Goal: Obtain resource: Obtain resource

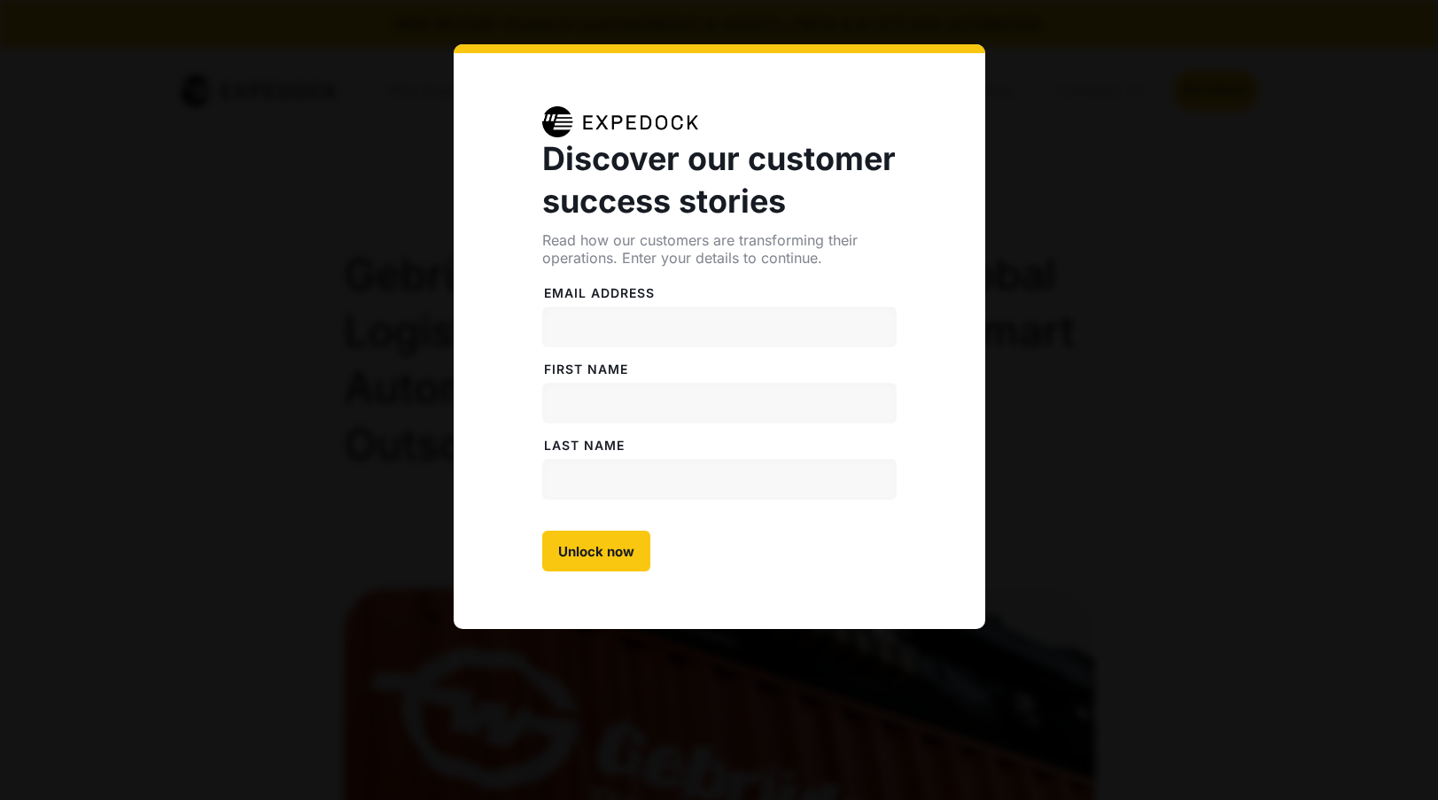
select select
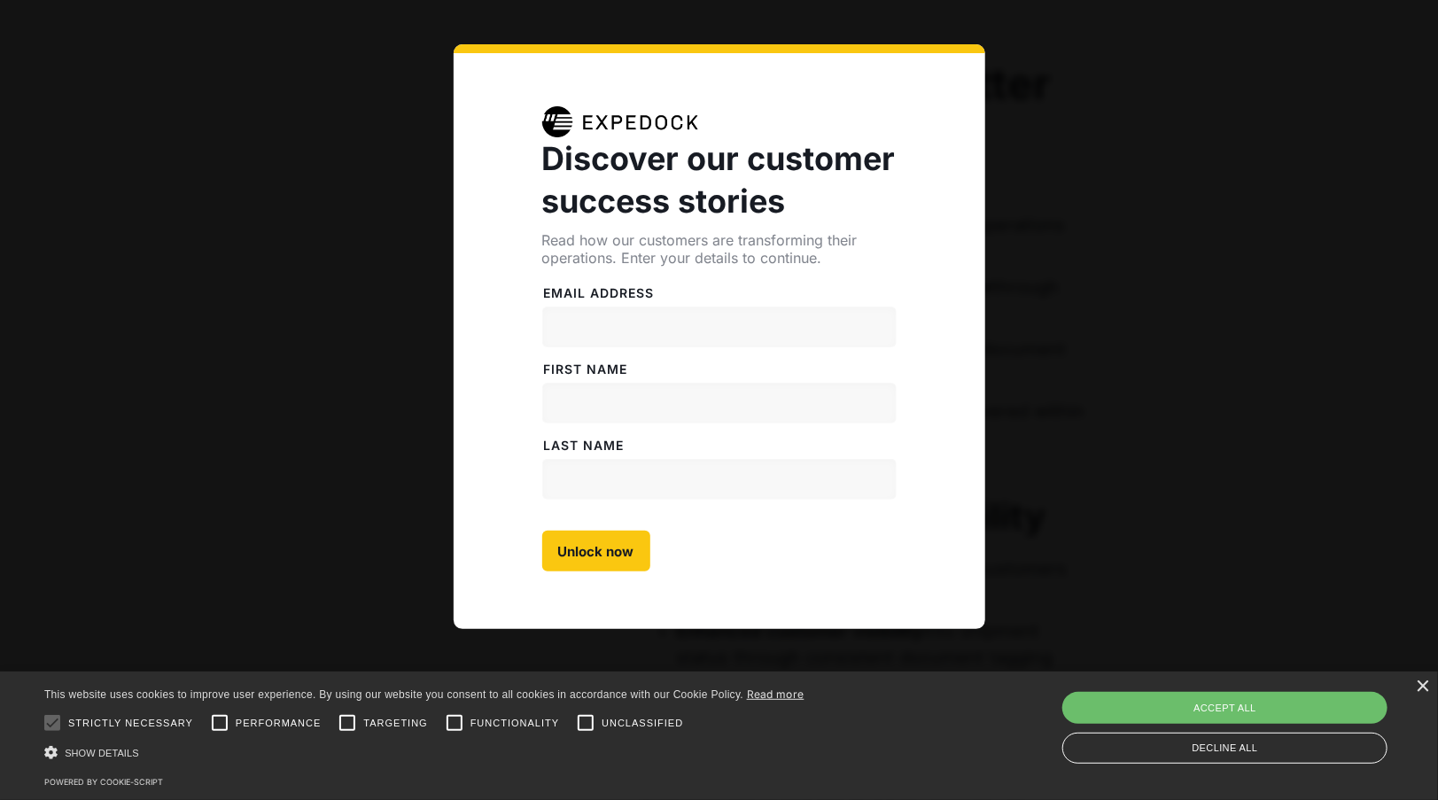
scroll to position [4807, 0]
click at [1255, 702] on div "Accept all" at bounding box center [1224, 708] width 325 height 32
checkbox input "true"
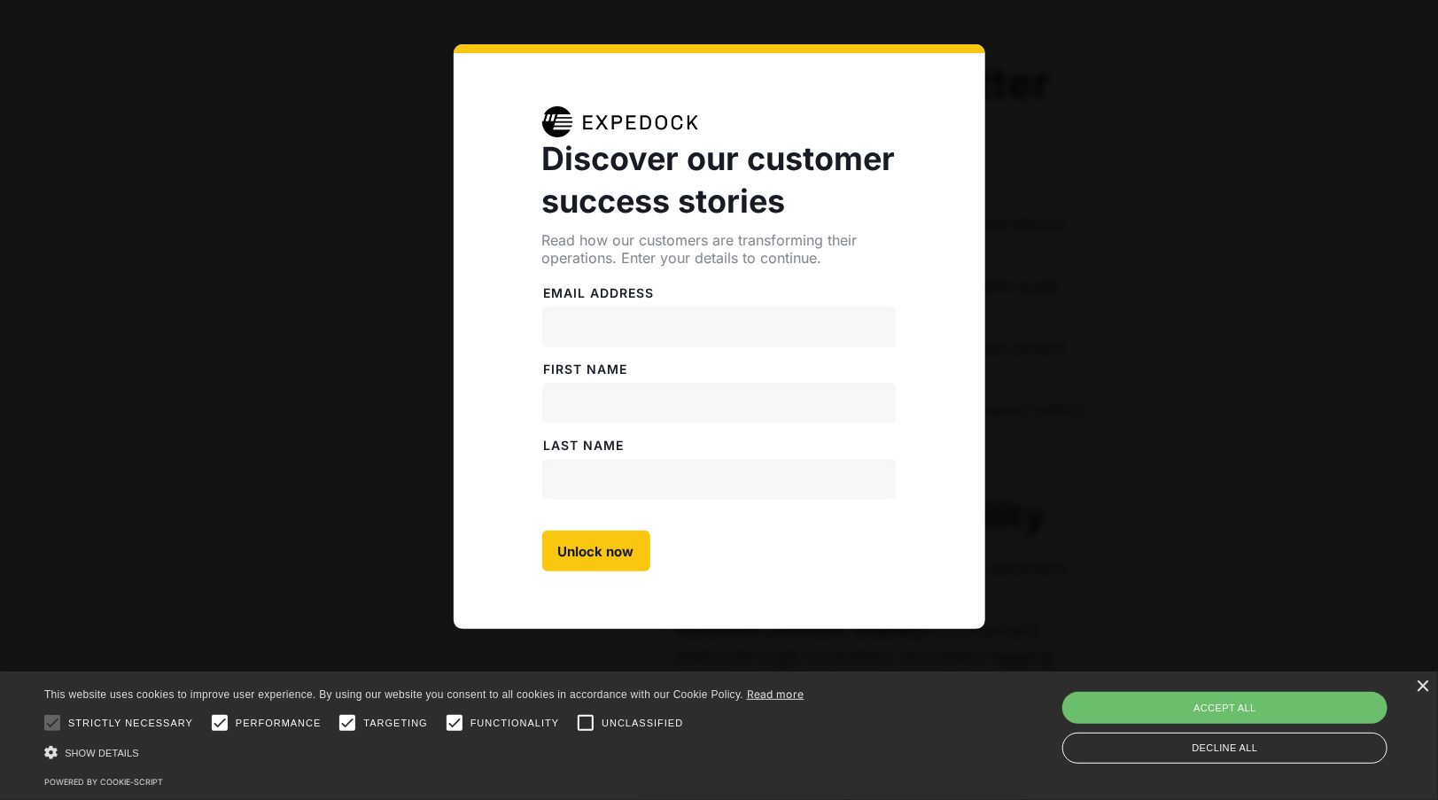
checkbox input "true"
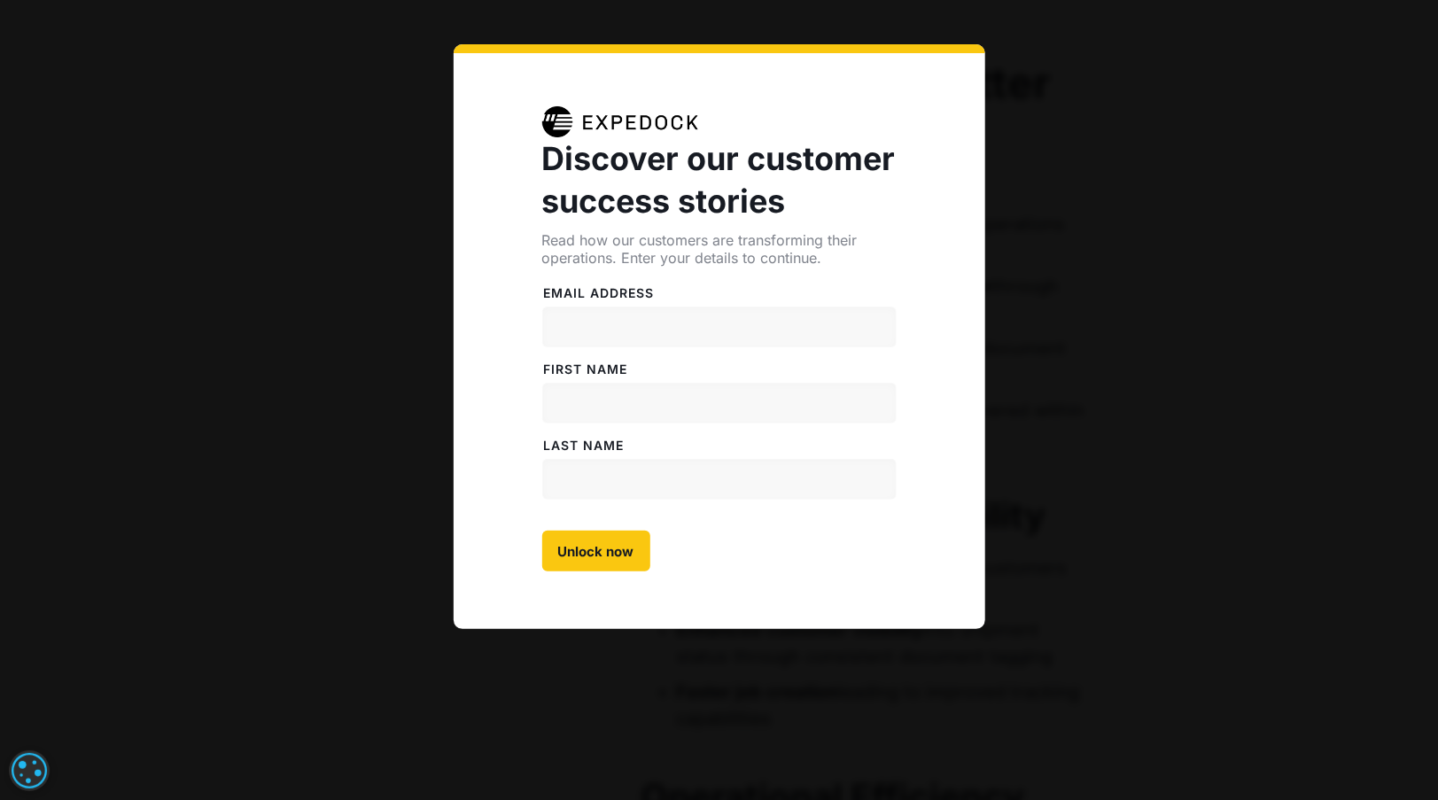
click at [1149, 503] on div "Discover our customer success stories Read how our customers are transforming t…" at bounding box center [719, 400] width 1438 height 800
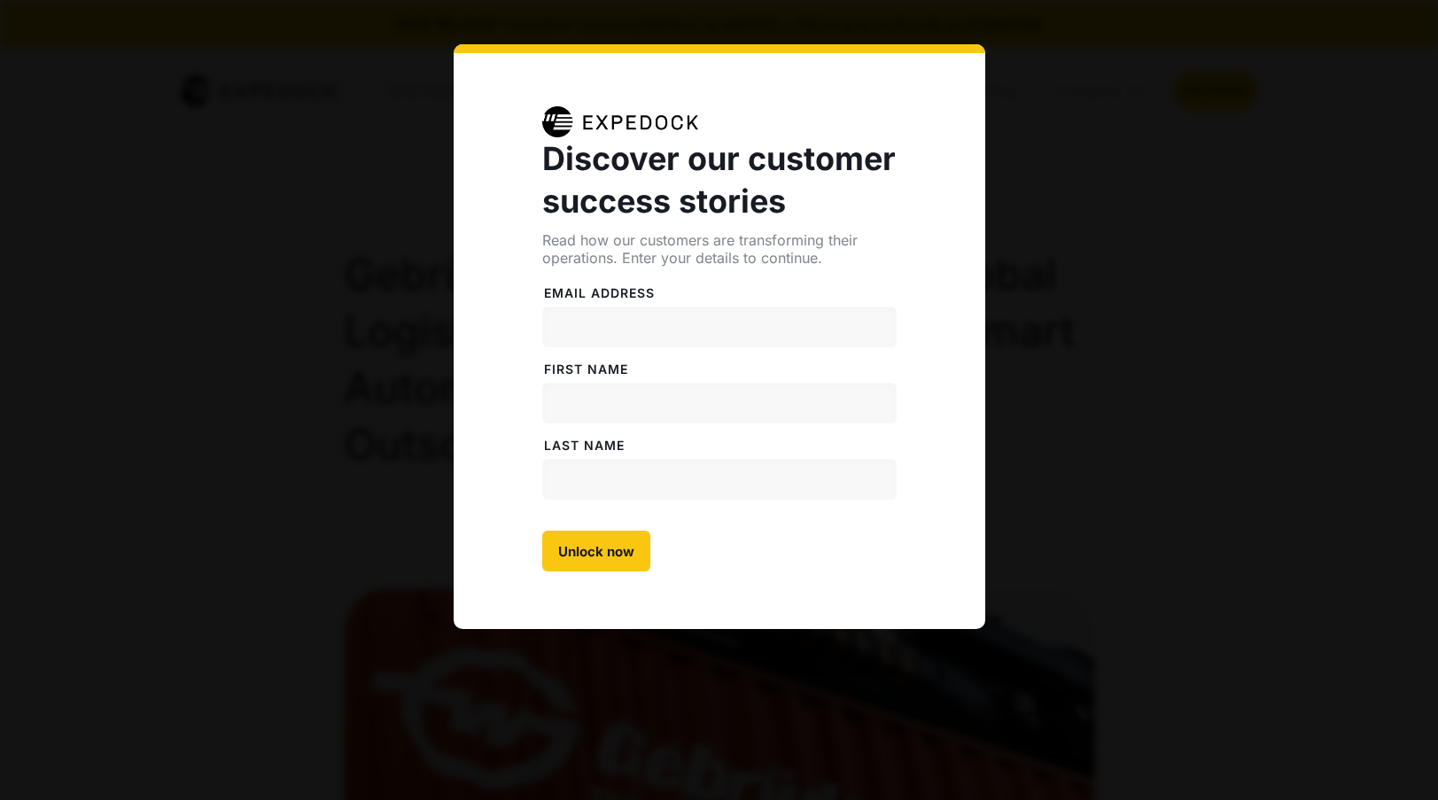
select select
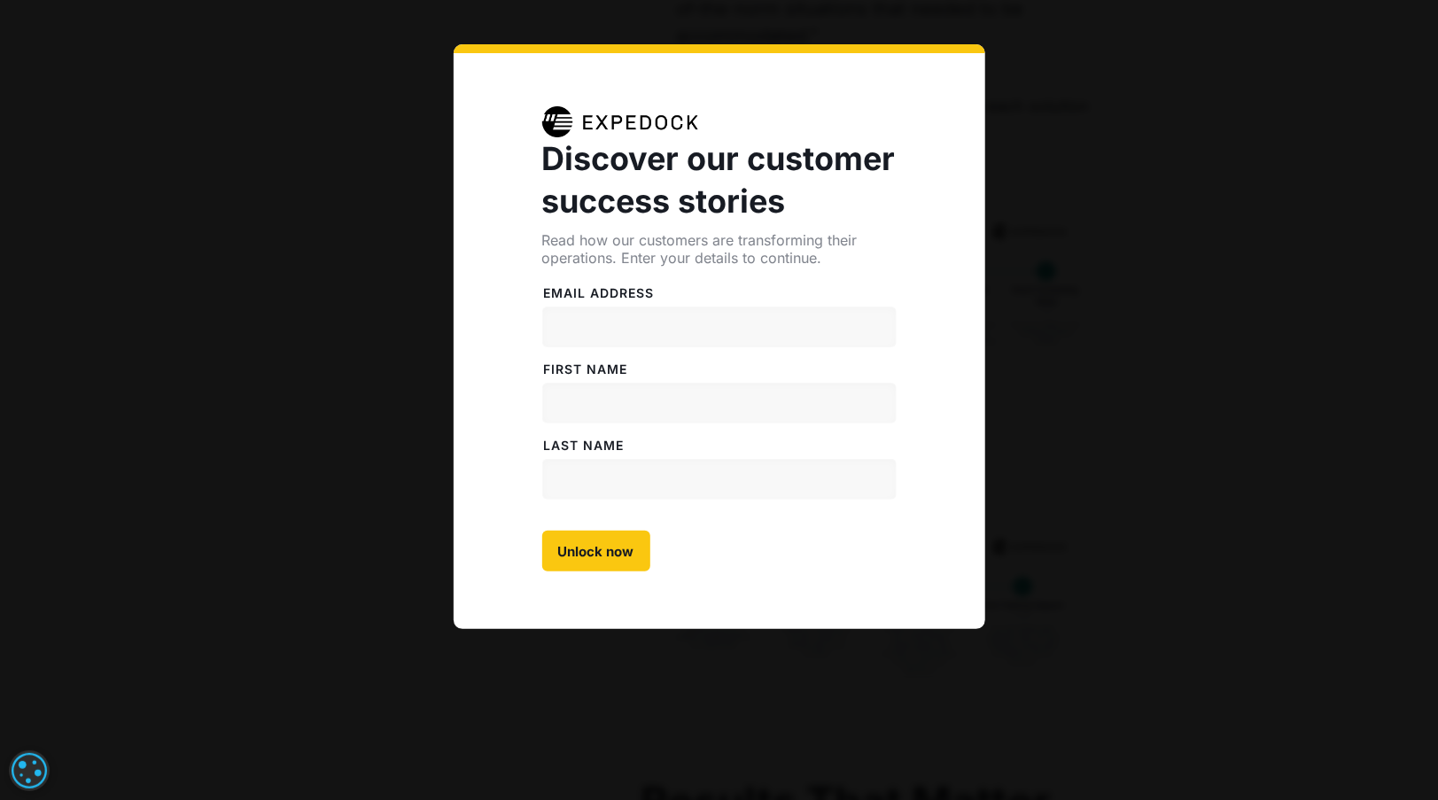
click at [901, 24] on div "Discover our customer success stories Read how our customers are transforming t…" at bounding box center [719, 400] width 1438 height 800
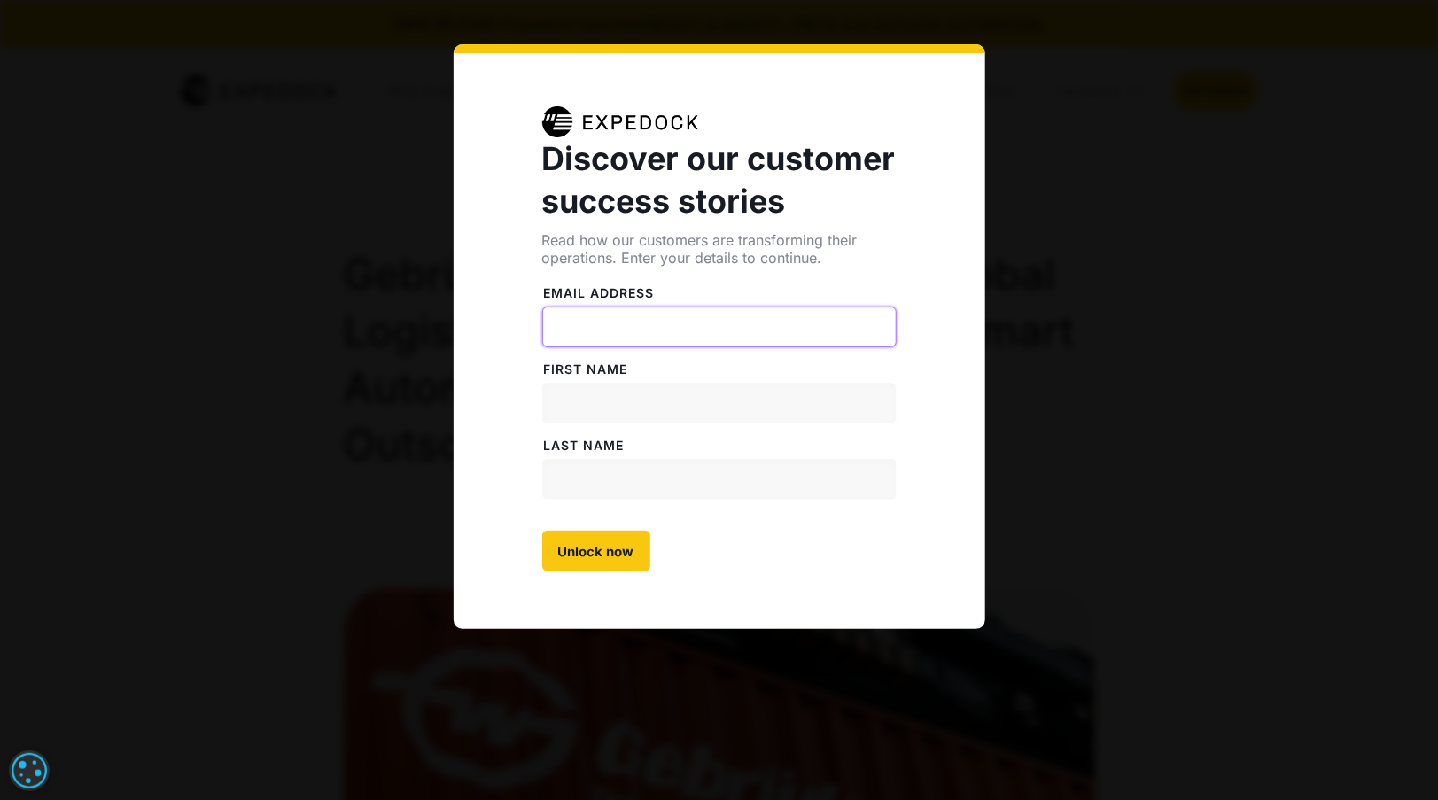
click at [768, 326] on input "Email address" at bounding box center [719, 327] width 354 height 41
click at [647, 331] on input "a@" at bounding box center [719, 327] width 354 height 41
type input "a@b.hu"
click at [615, 389] on input "FiRST NAME" at bounding box center [719, 403] width 354 height 41
type input "Abba"
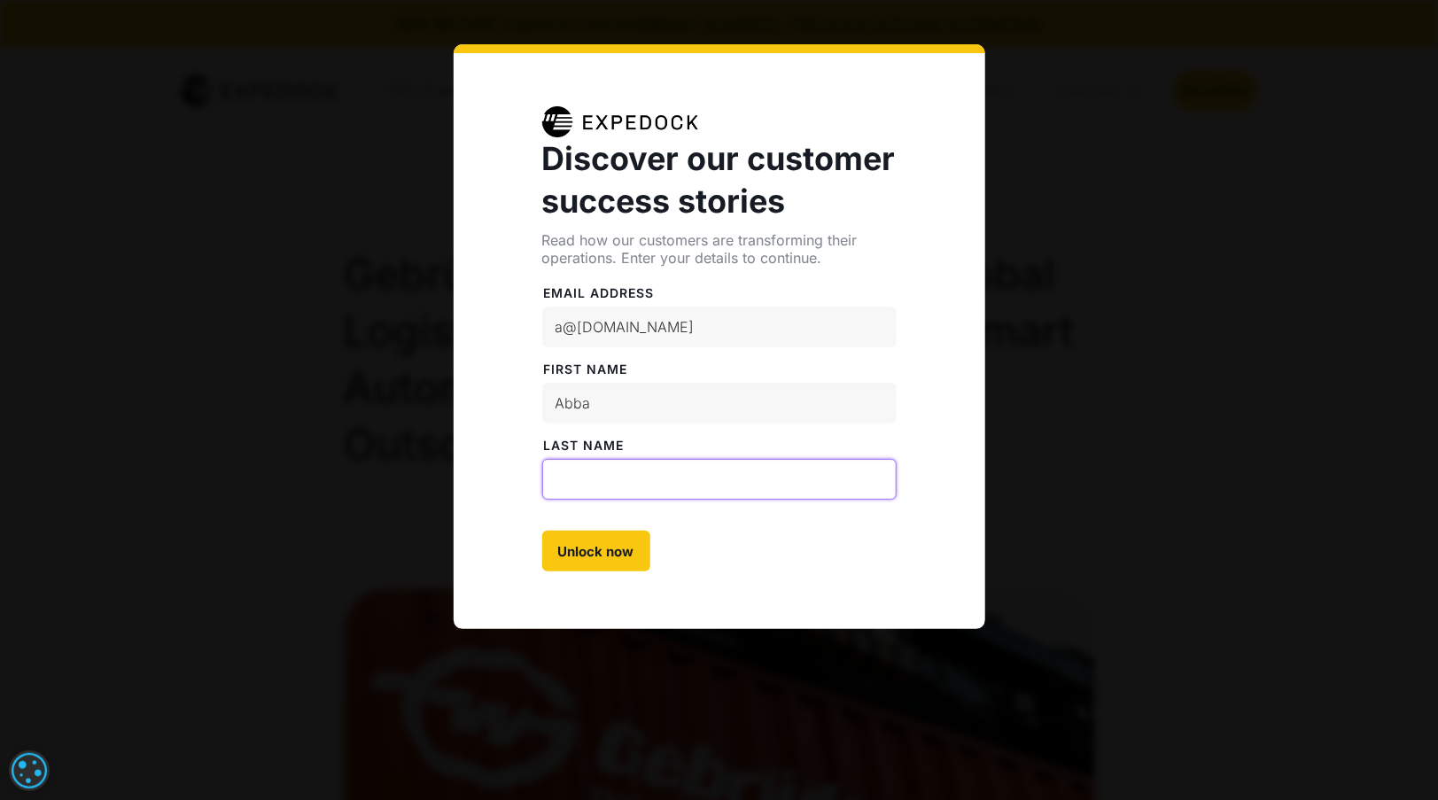
click at [603, 475] on input "LAST NAME" at bounding box center [719, 479] width 354 height 41
type input "hits"
click at [606, 572] on div "Discover our customer success stories Read how our customers are transforming t…" at bounding box center [720, 336] width 532 height 585
click at [615, 549] on input "Unlock now" at bounding box center [596, 551] width 108 height 41
type input "Please wait..."
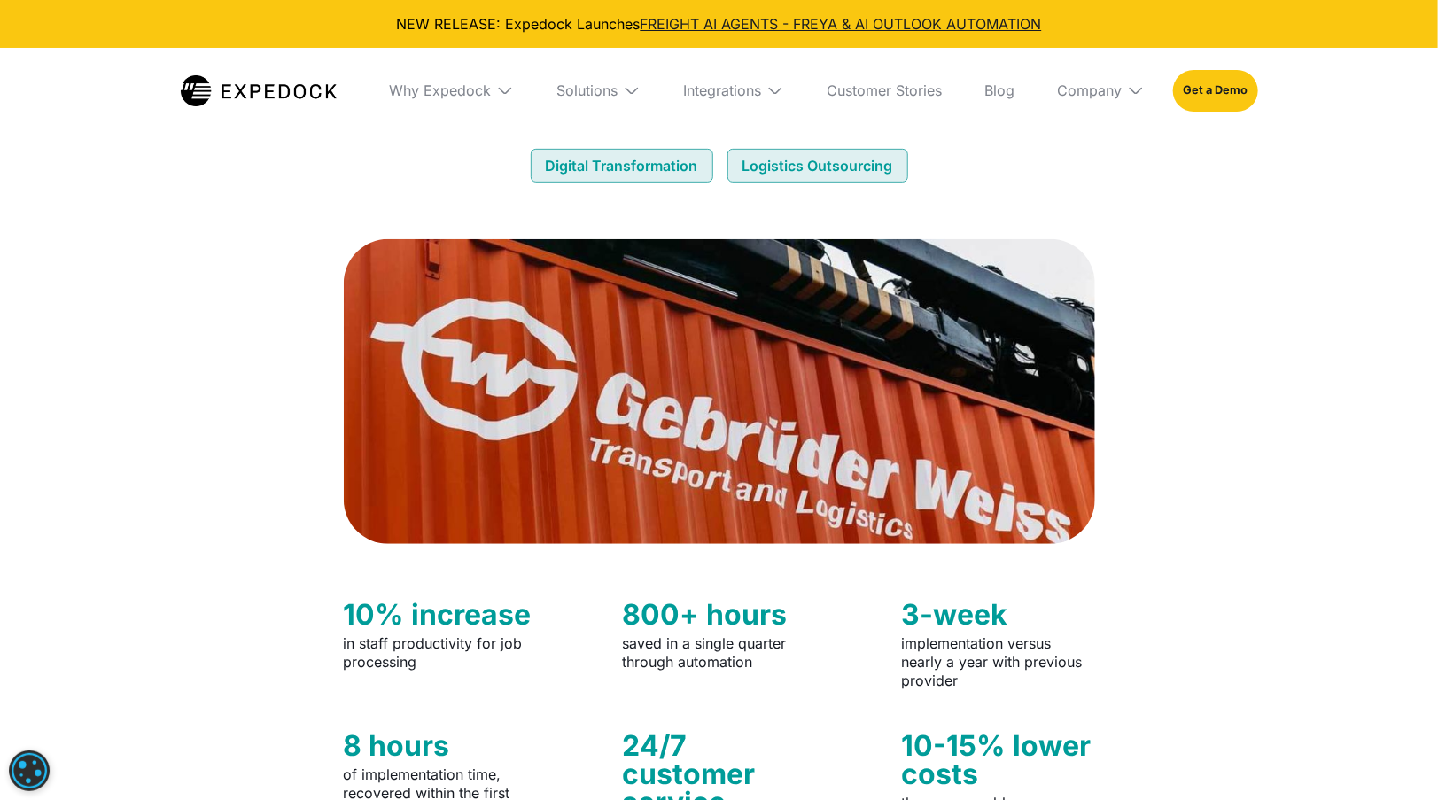
scroll to position [349, 0]
